Goal: Task Accomplishment & Management: Manage account settings

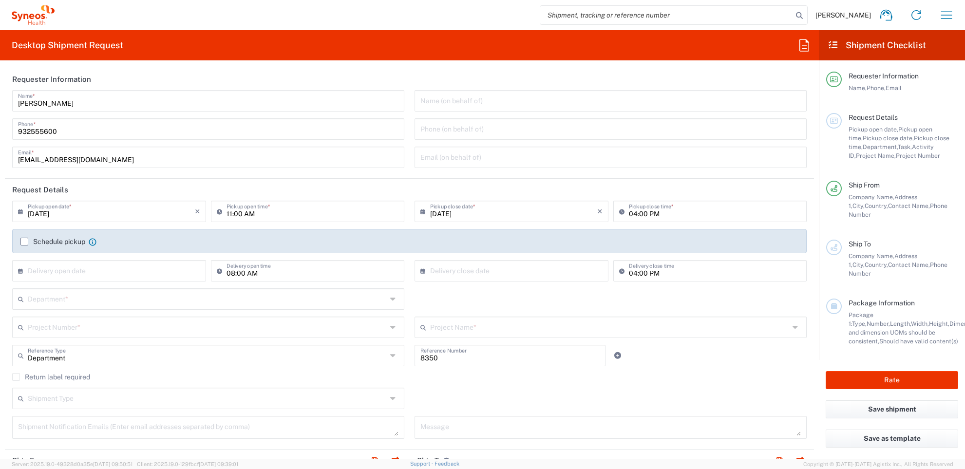
type input "[GEOGRAPHIC_DATA]"
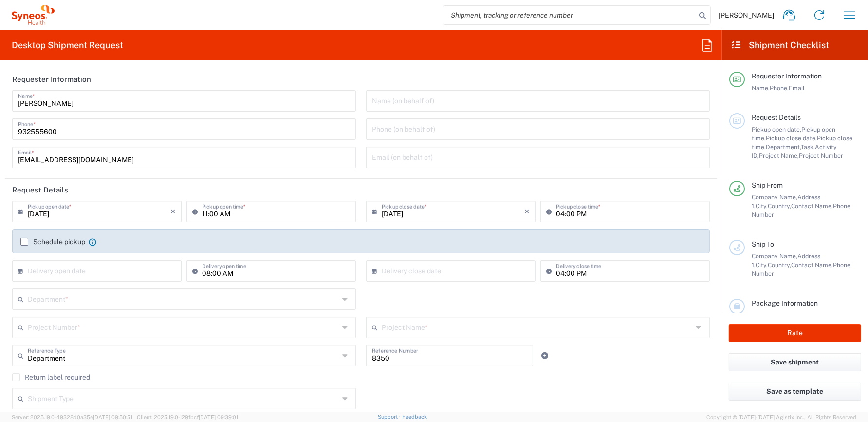
type input "Syneos Health Clinical [GEOGRAPHIC_DATA]"
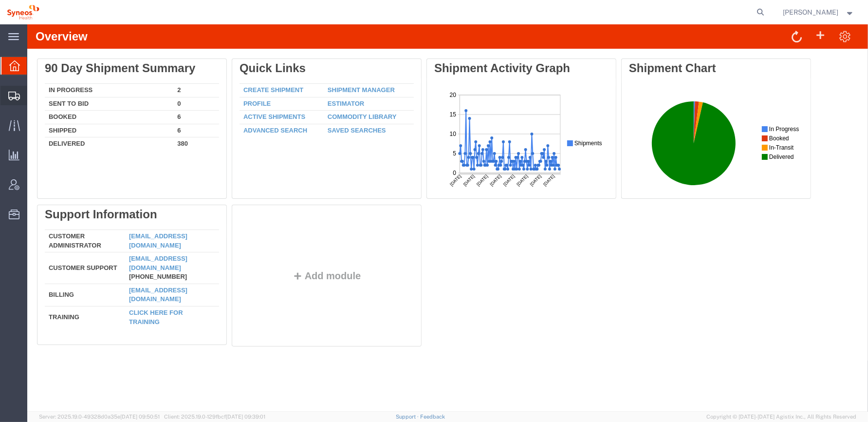
click at [11, 93] on icon at bounding box center [14, 96] width 12 height 9
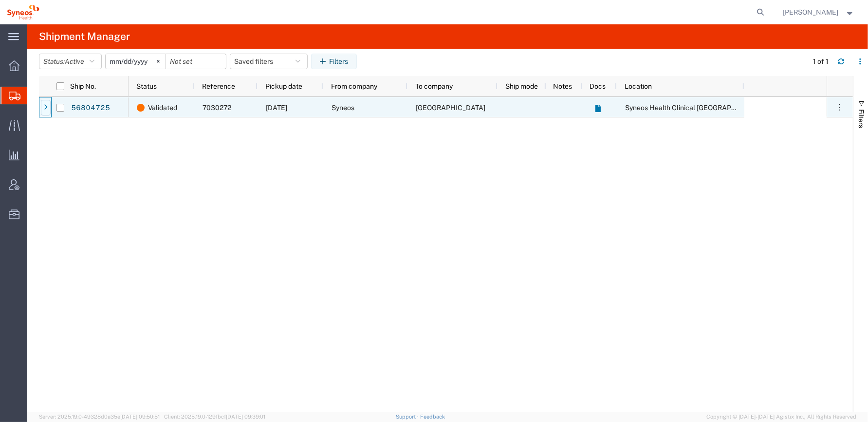
click at [44, 107] on icon at bounding box center [46, 107] width 4 height 7
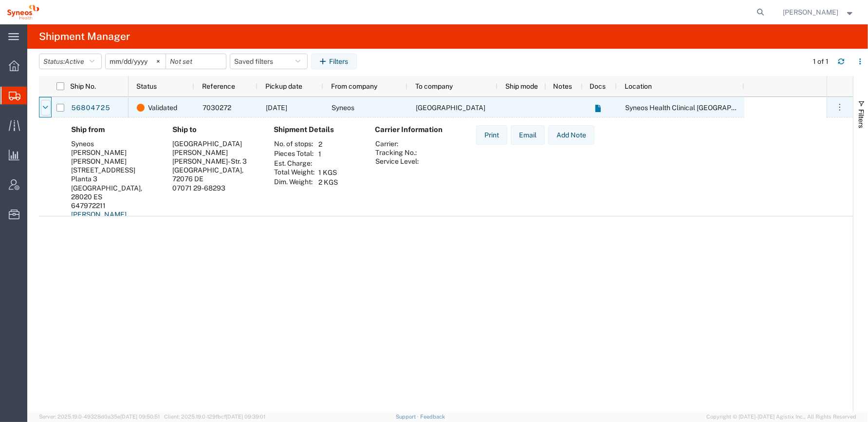
click at [43, 110] on icon at bounding box center [45, 107] width 5 height 7
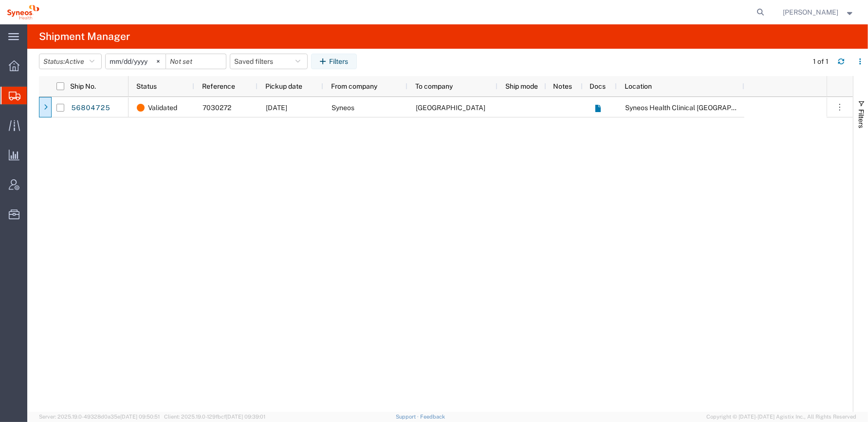
click at [317, 174] on div "Validated 7030272 09/15/2025 Syneos Universitat Klinikum Tubingen Syneos Health…" at bounding box center [478, 254] width 698 height 315
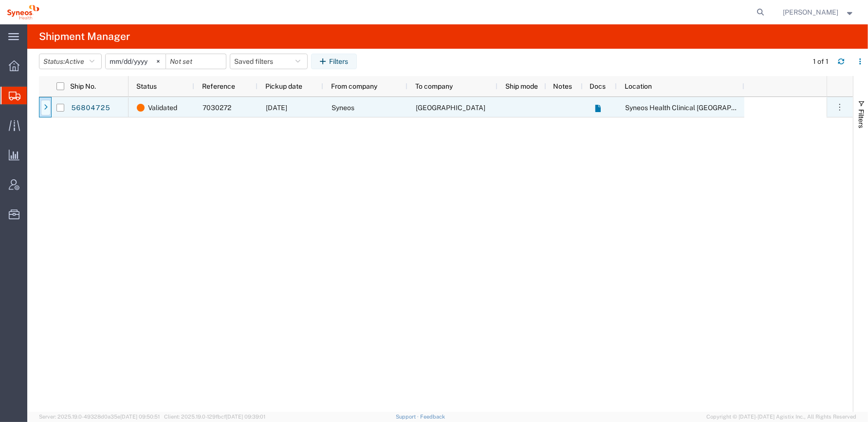
click at [44, 109] on icon at bounding box center [46, 107] width 4 height 7
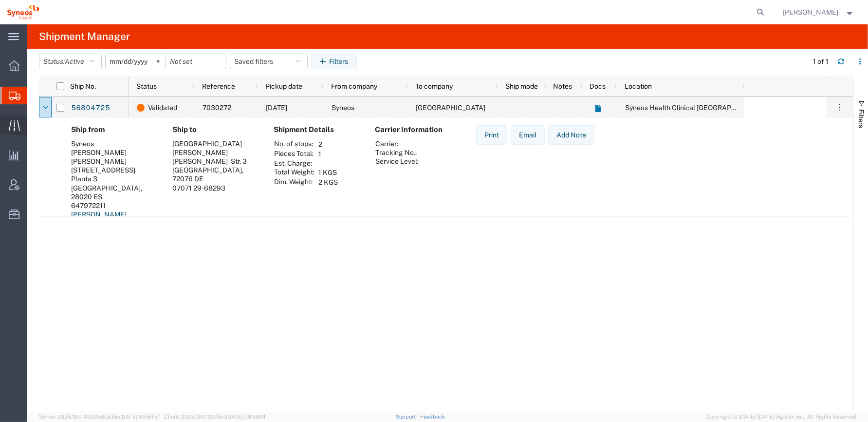
click at [15, 124] on icon at bounding box center [14, 125] width 11 height 11
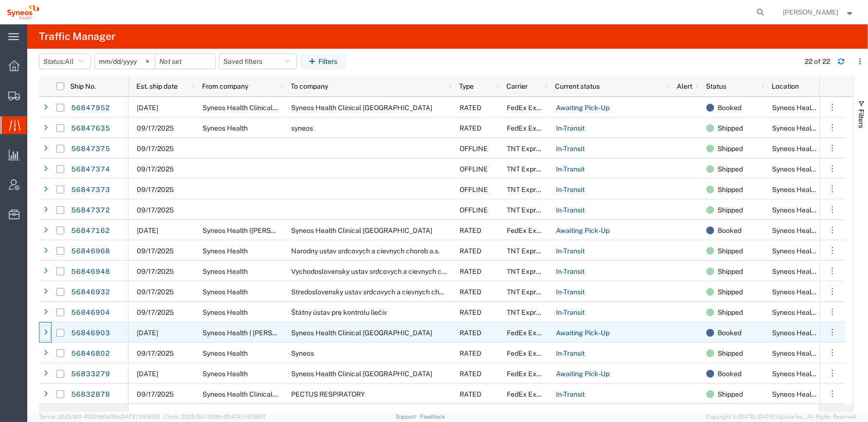
click at [42, 330] on div at bounding box center [46, 333] width 10 height 16
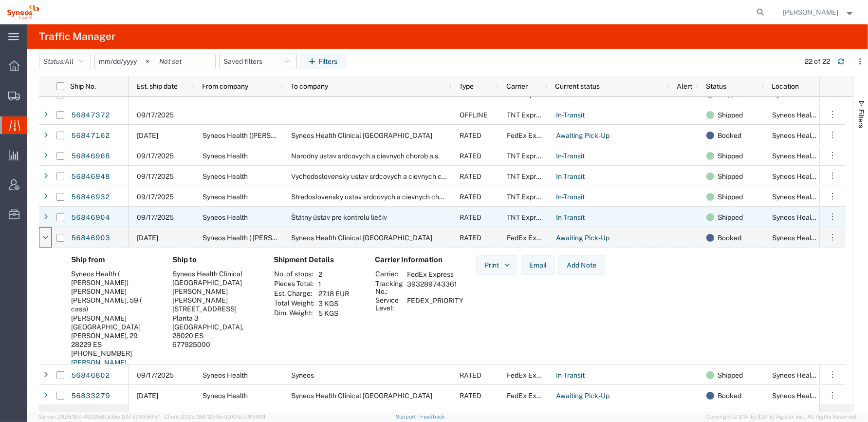
scroll to position [97, 0]
